Goal: Transaction & Acquisition: Purchase product/service

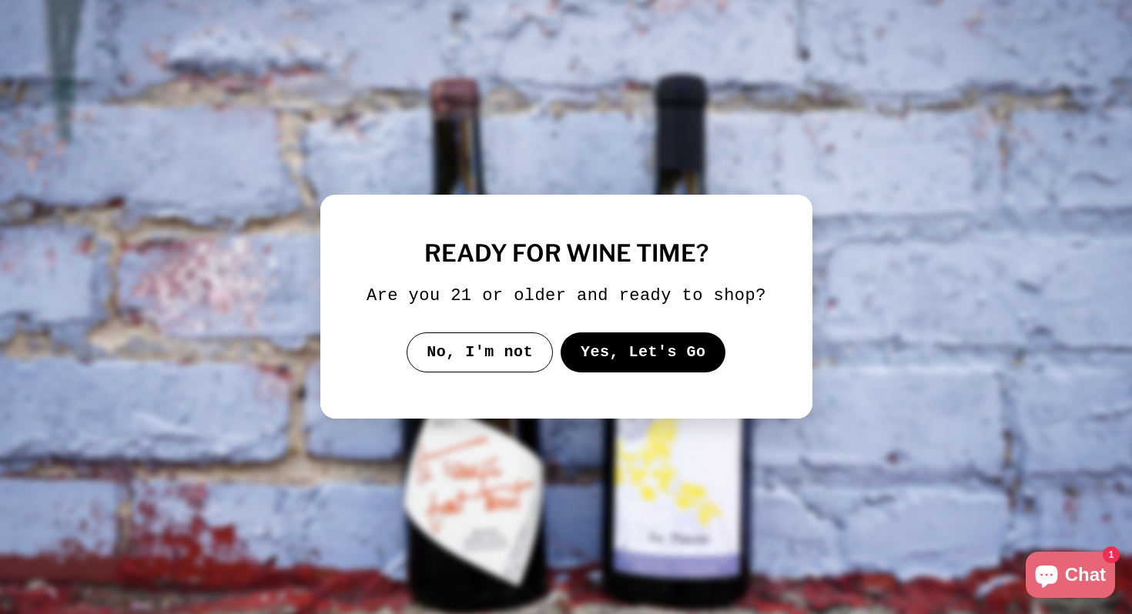
click at [510, 363] on button "No, I'm not" at bounding box center [480, 353] width 146 height 40
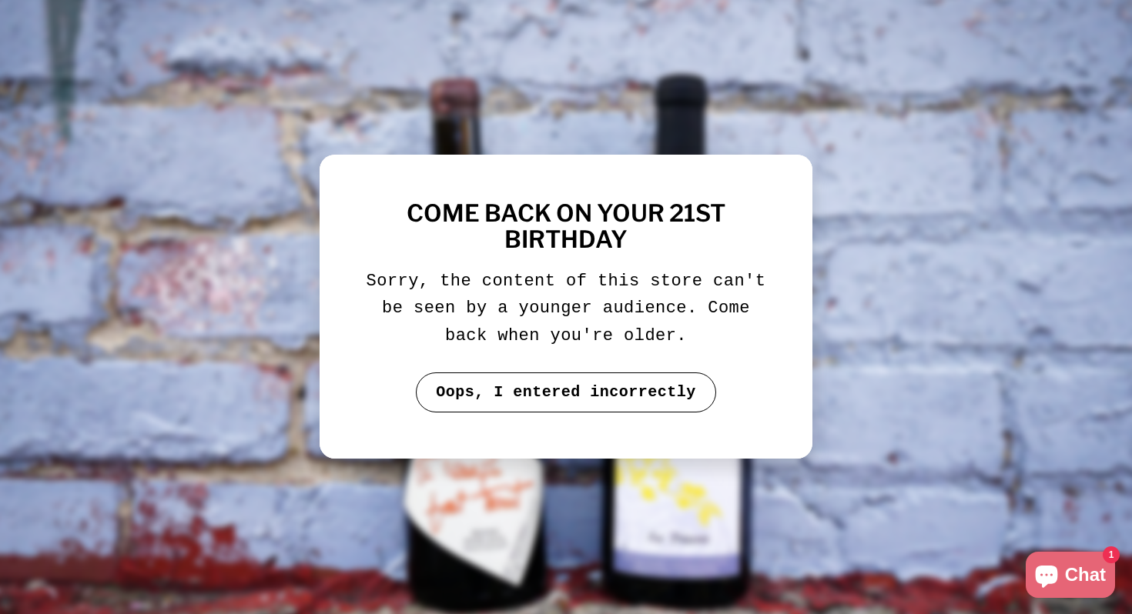
click at [611, 393] on button "Oops, I entered incorrectly" at bounding box center [566, 393] width 300 height 40
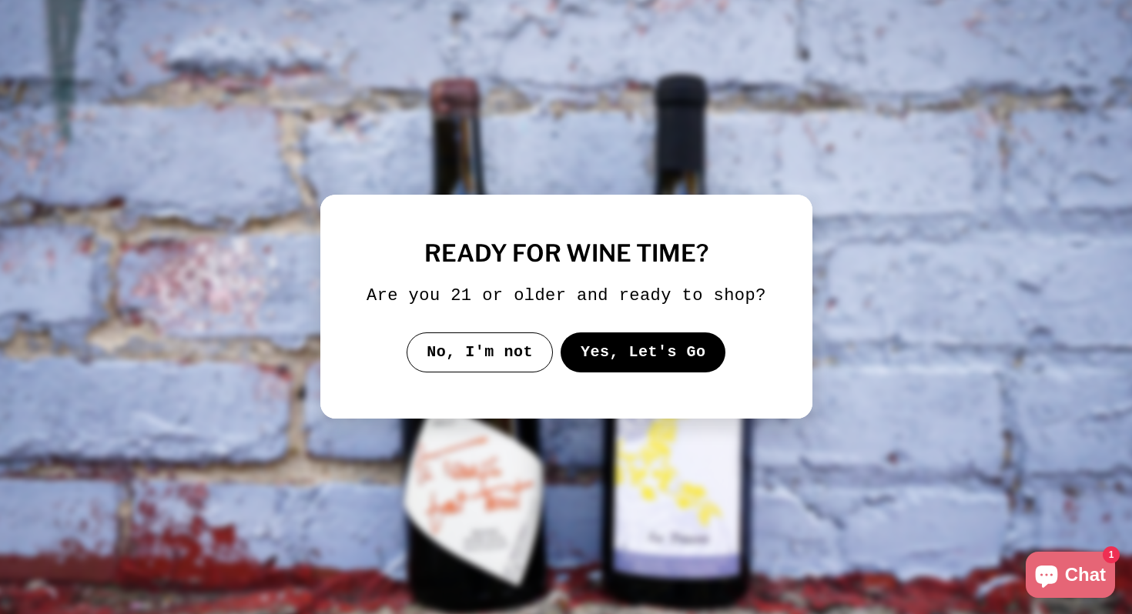
click at [641, 368] on button "Yes, Let's Go" at bounding box center [643, 353] width 166 height 40
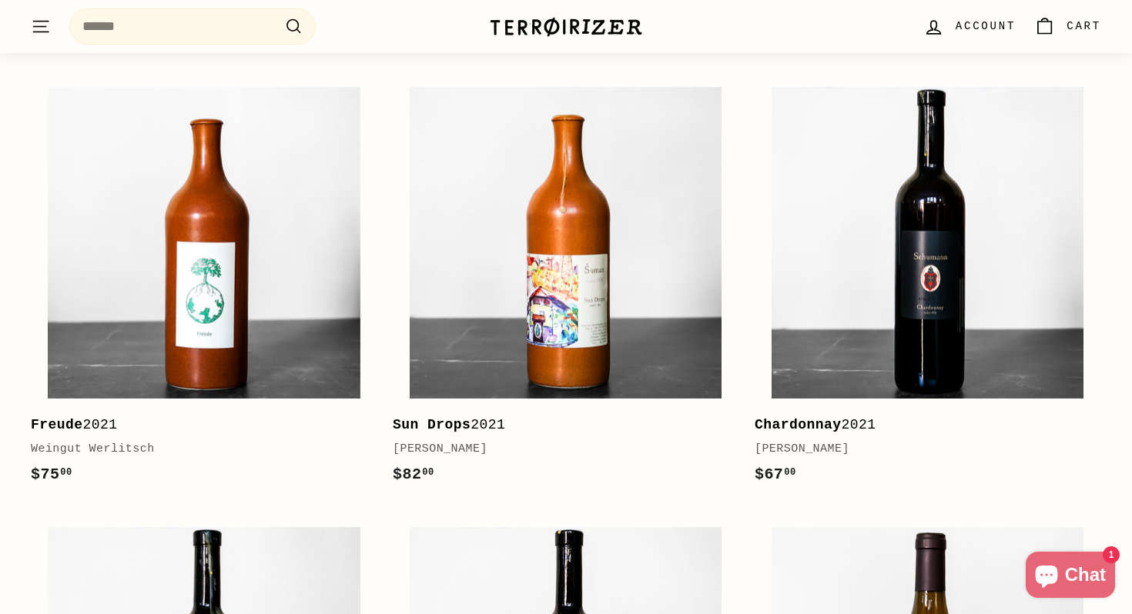
scroll to position [1959, 0]
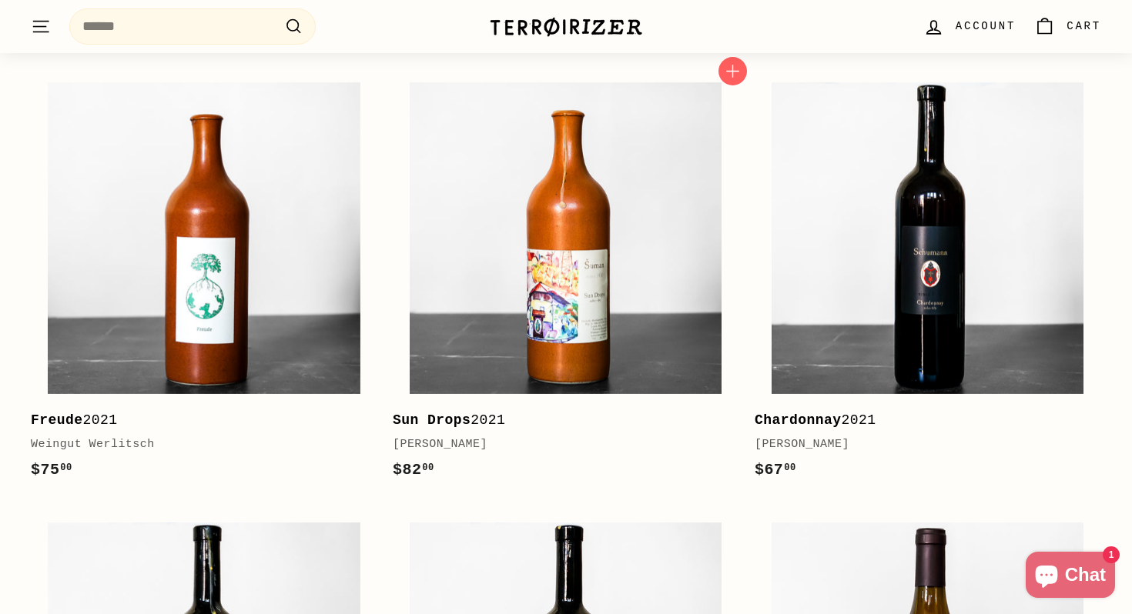
click at [442, 413] on b "Sun Drops" at bounding box center [432, 420] width 78 height 15
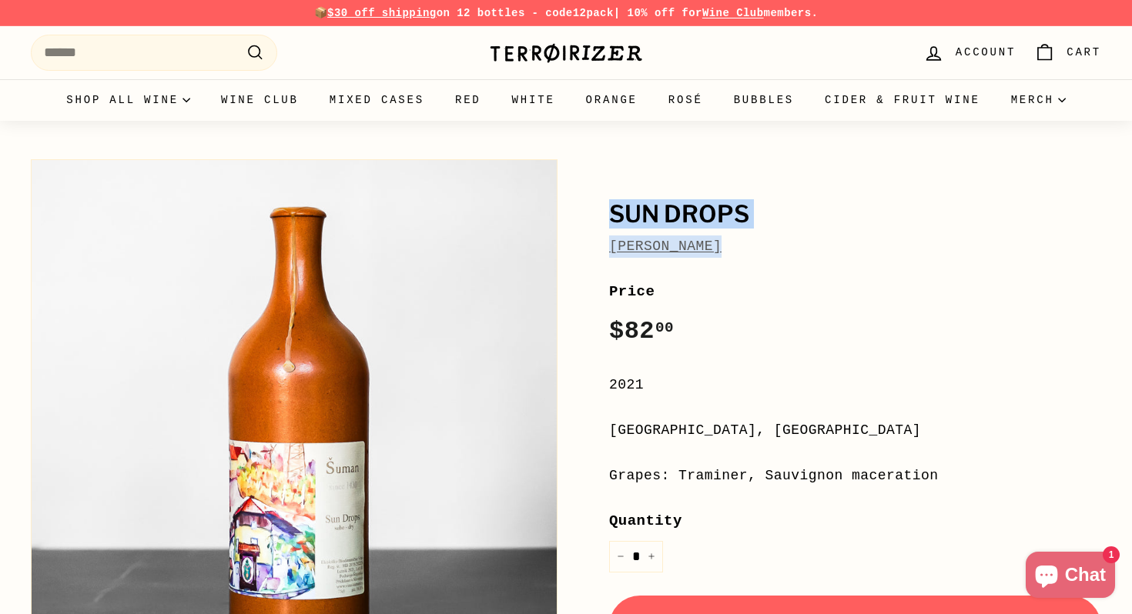
drag, startPoint x: 732, startPoint y: 248, endPoint x: 608, endPoint y: 206, distance: 131.0
click at [608, 206] on div "Sun Drops Radovan Šuman Price Regular price $82 00 $82.00 / 2021 Štajerska, Slo…" at bounding box center [837, 499] width 527 height 695
copy div "Sun Drops Radovan Šuman"
